Goal: Task Accomplishment & Management: Use online tool/utility

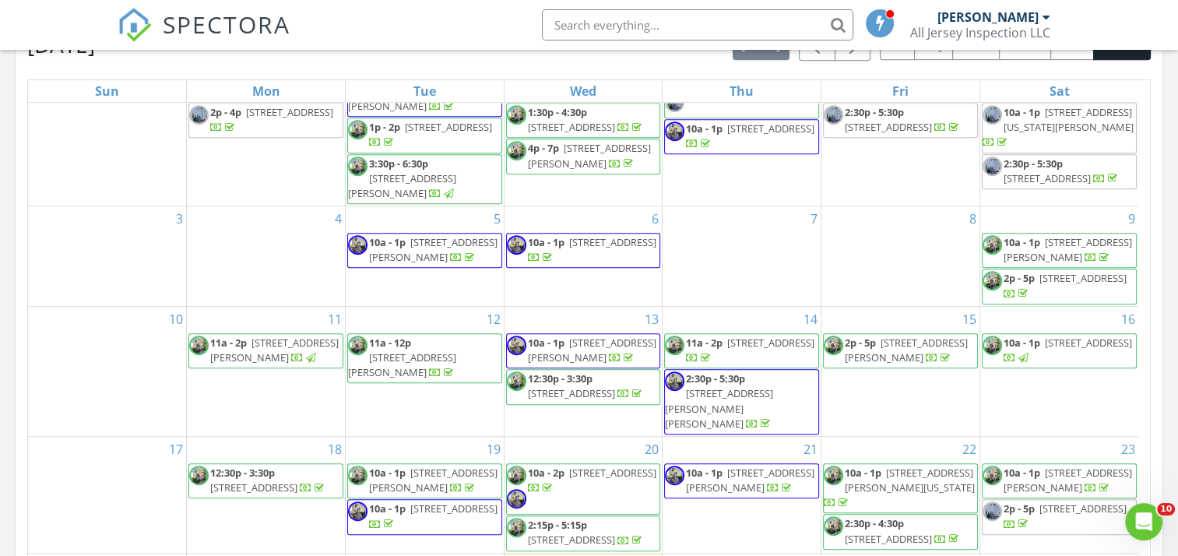
scroll to position [718, 0]
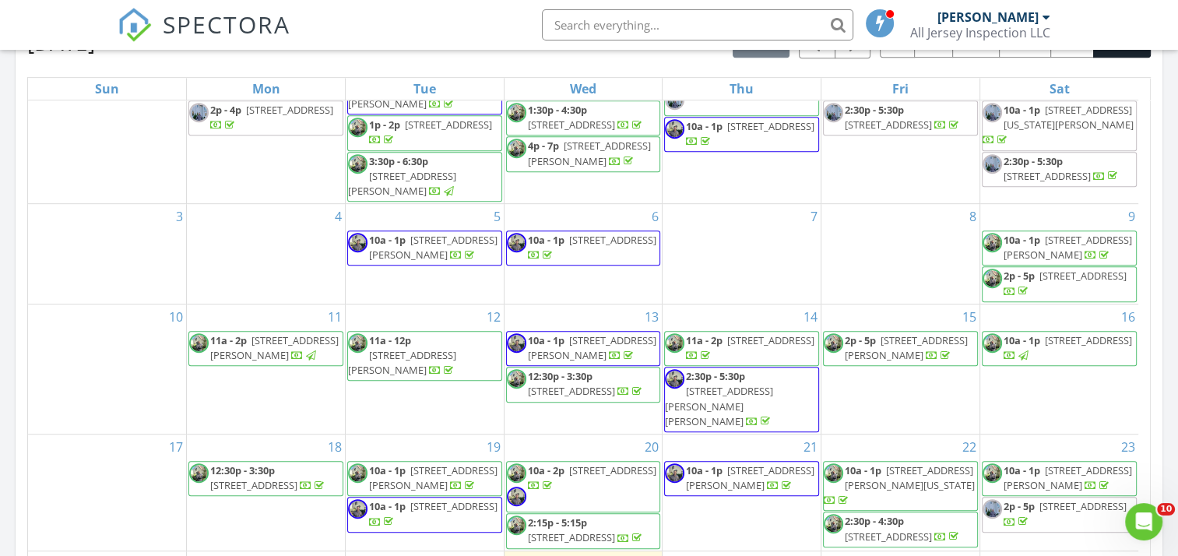
click at [899, 359] on span "428 Howard Ave, Middlesex 08846" at bounding box center [906, 347] width 123 height 29
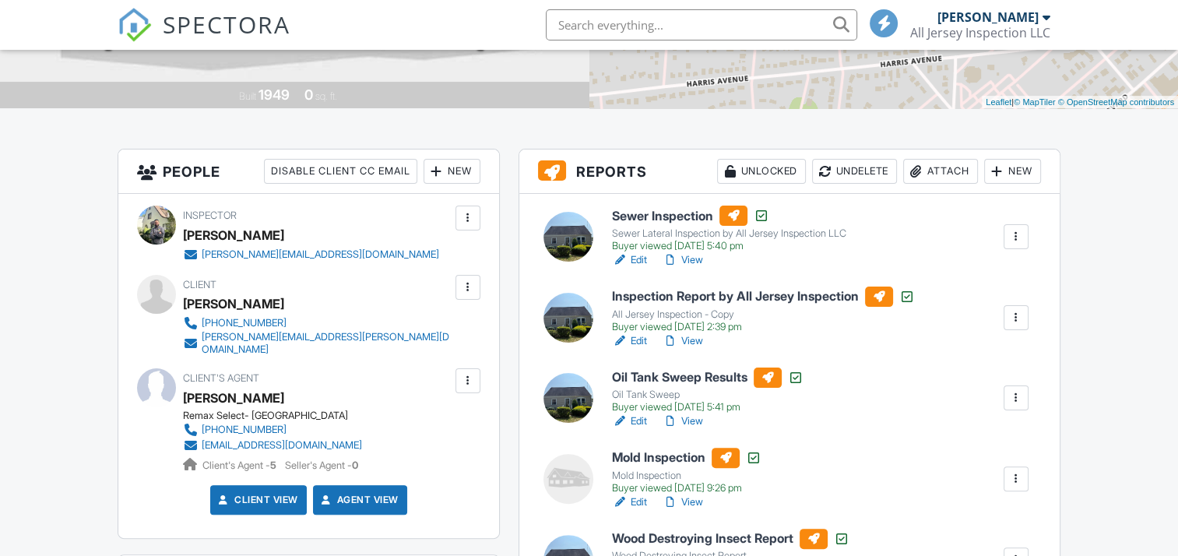
click at [730, 297] on h6 "Inspection Report by All Jersey Inspection" at bounding box center [763, 297] width 303 height 20
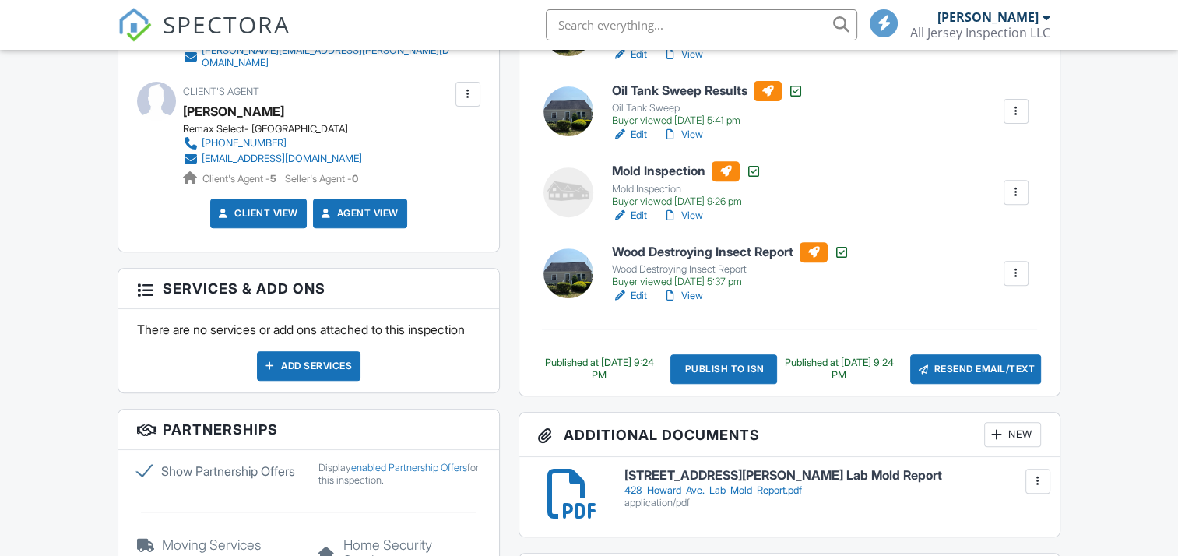
click at [705, 361] on div "Publish to ISN" at bounding box center [724, 369] width 107 height 30
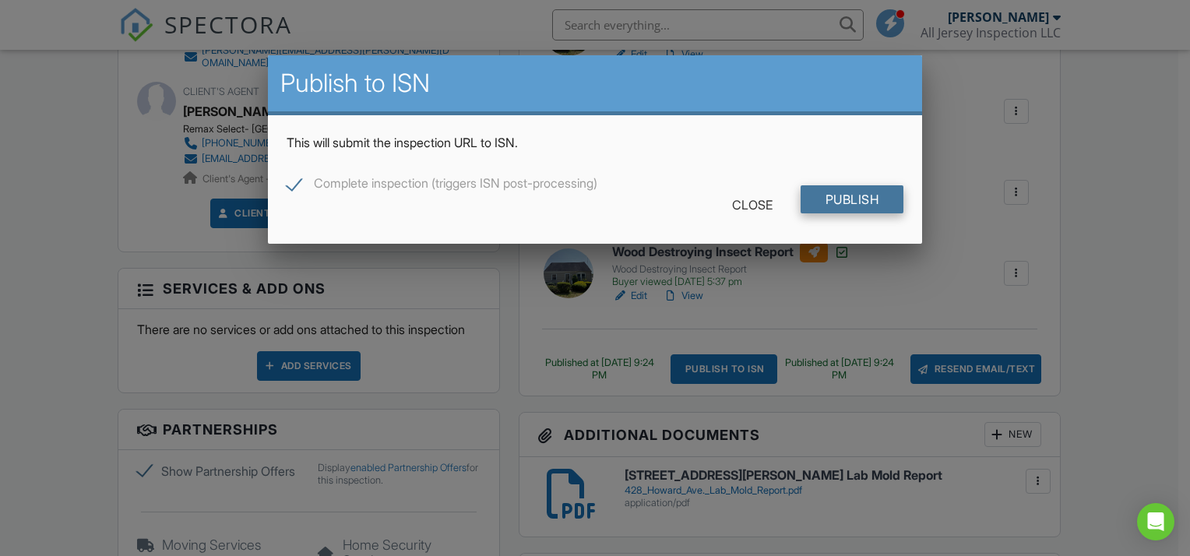
click at [823, 202] on input "Publish" at bounding box center [853, 199] width 104 height 28
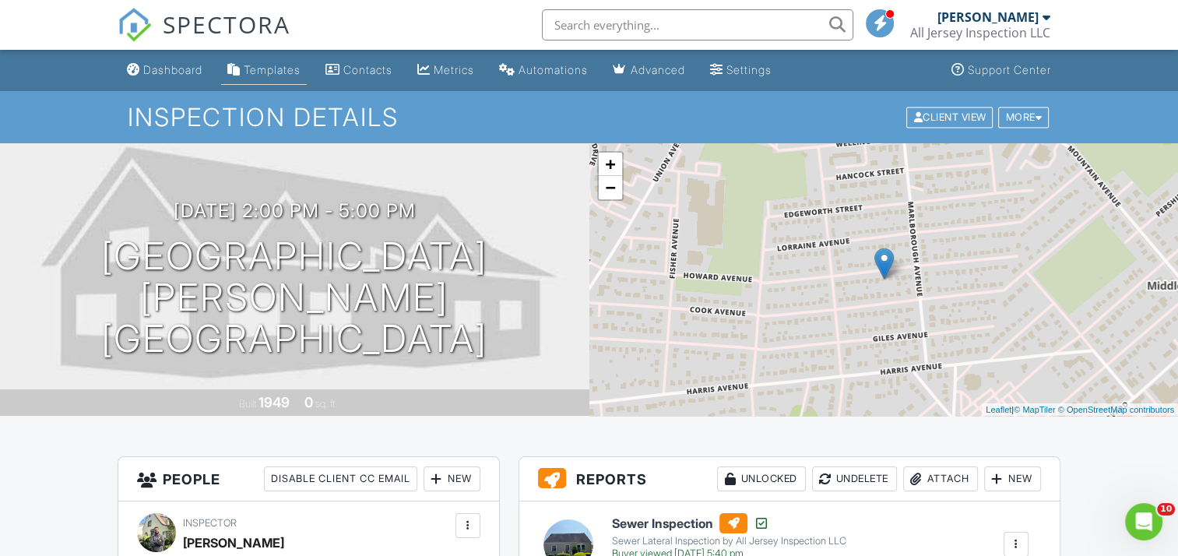
click at [262, 66] on div "Templates" at bounding box center [272, 69] width 57 height 13
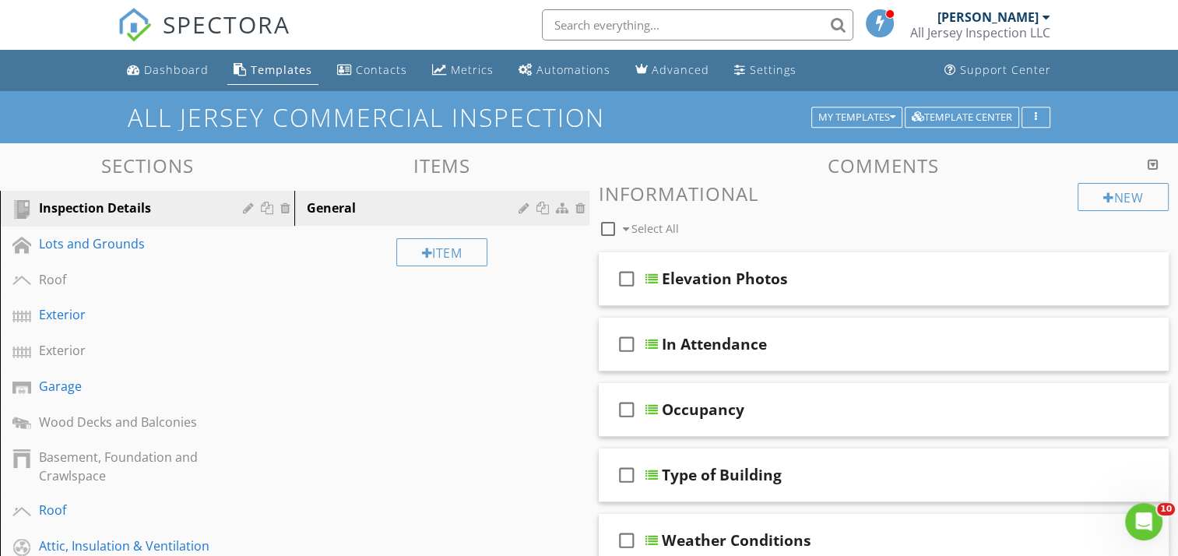
click at [280, 65] on div "Templates" at bounding box center [282, 69] width 62 height 15
click at [863, 116] on div "My Templates" at bounding box center [856, 117] width 77 height 11
